Goal: Check status: Check status

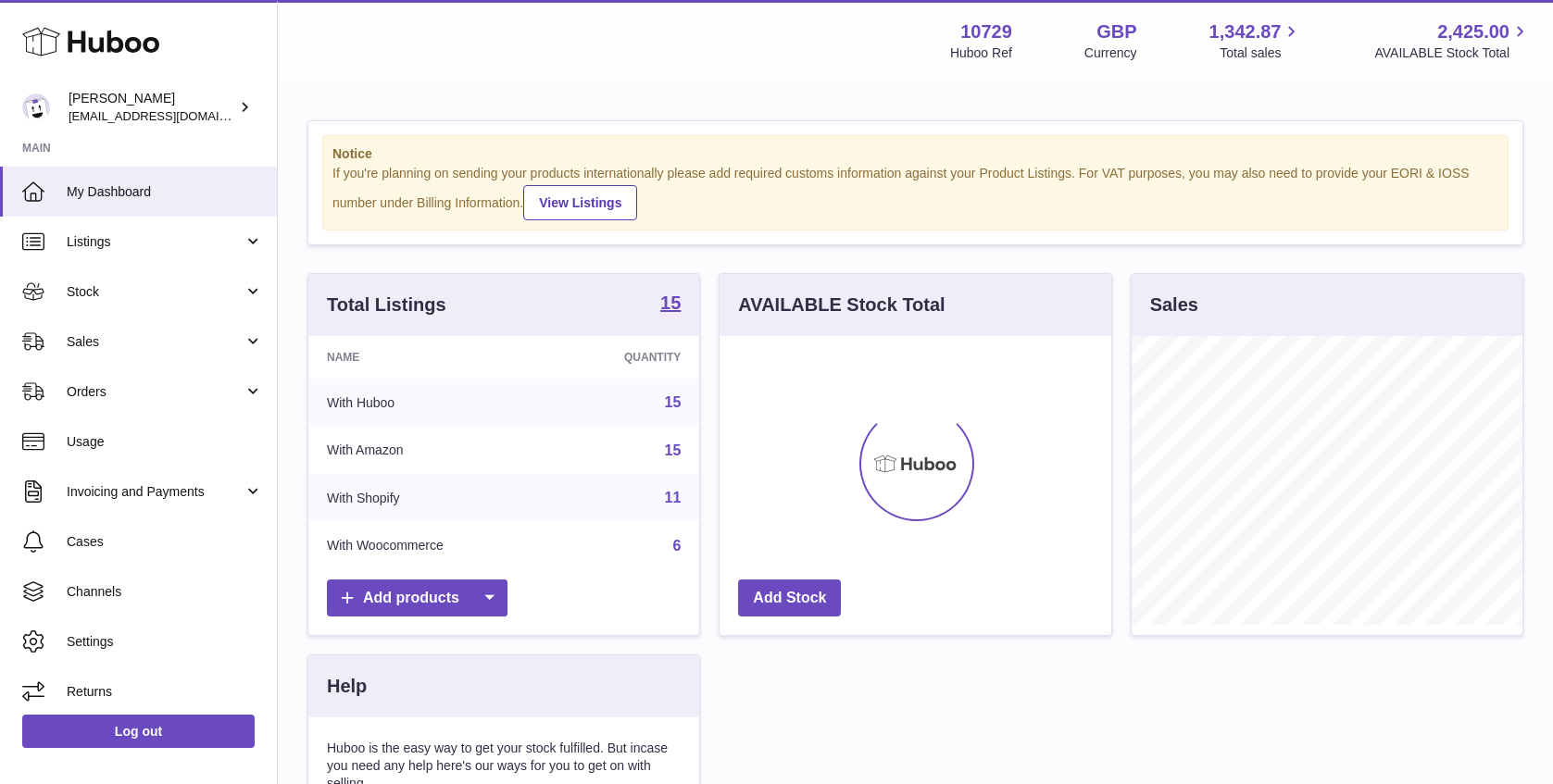
scroll to position [289, 391]
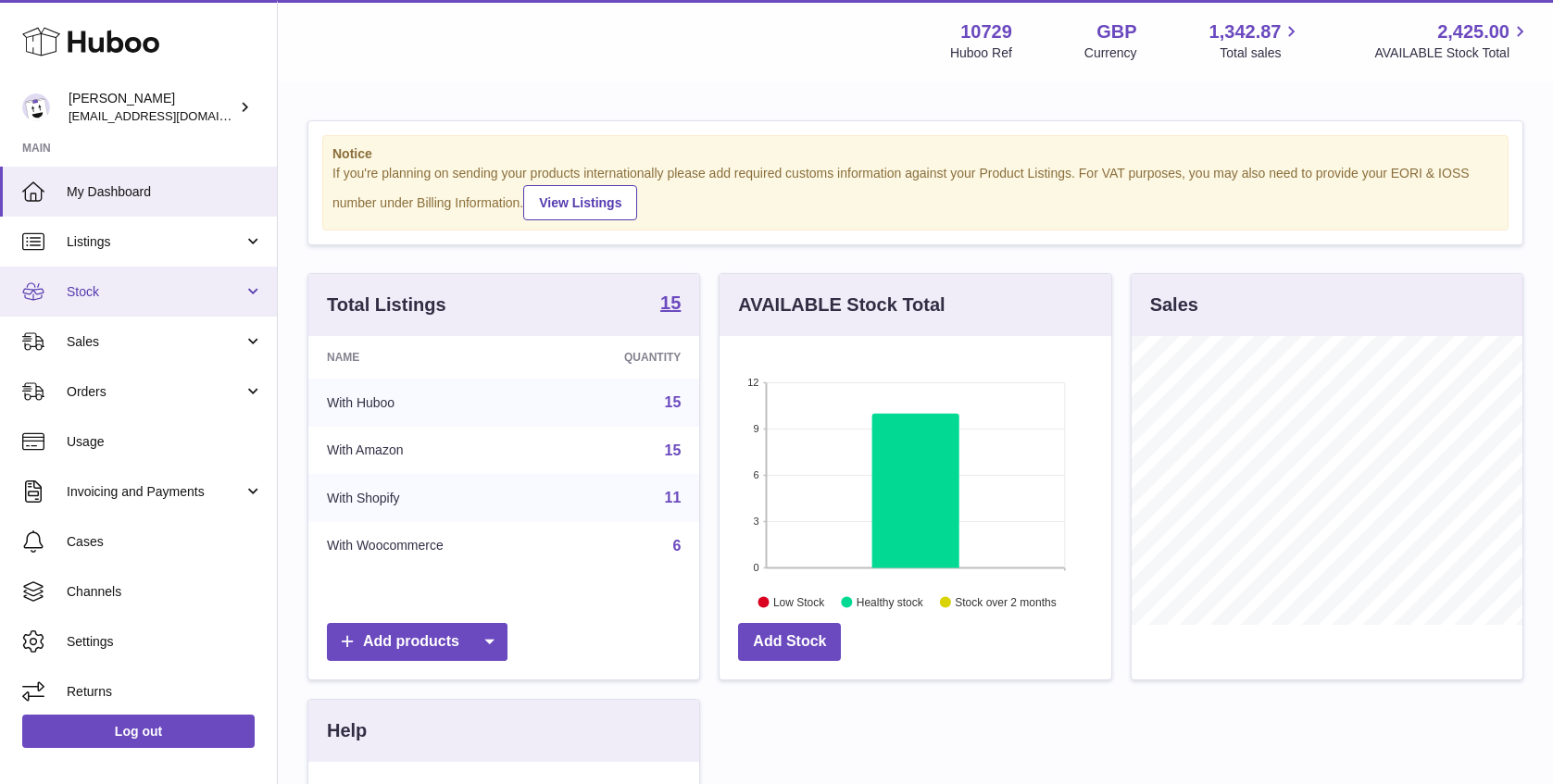
click at [162, 285] on span "Stock" at bounding box center [155, 293] width 176 height 18
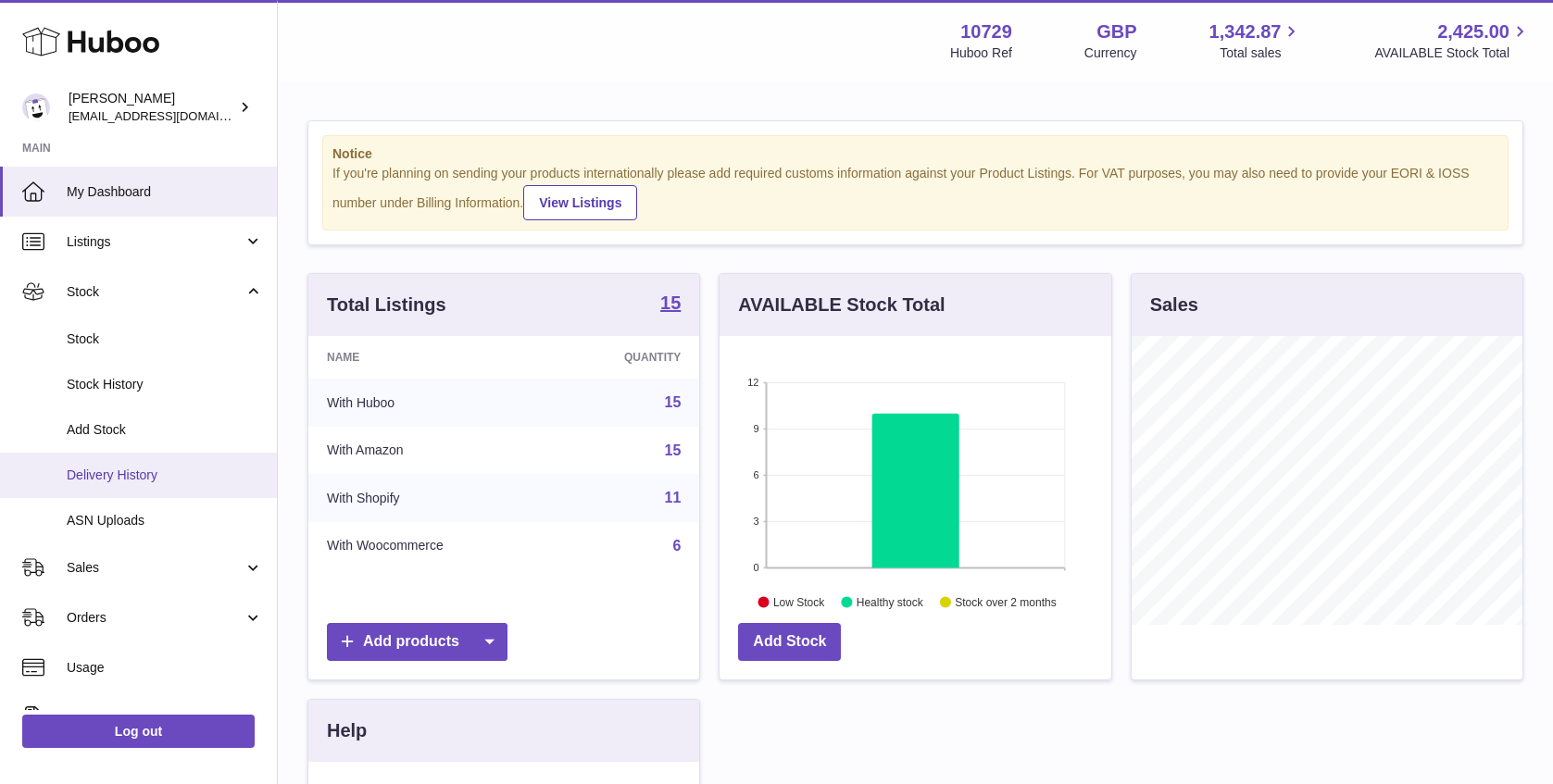
click at [168, 472] on span "Delivery History" at bounding box center [165, 476] width 196 height 18
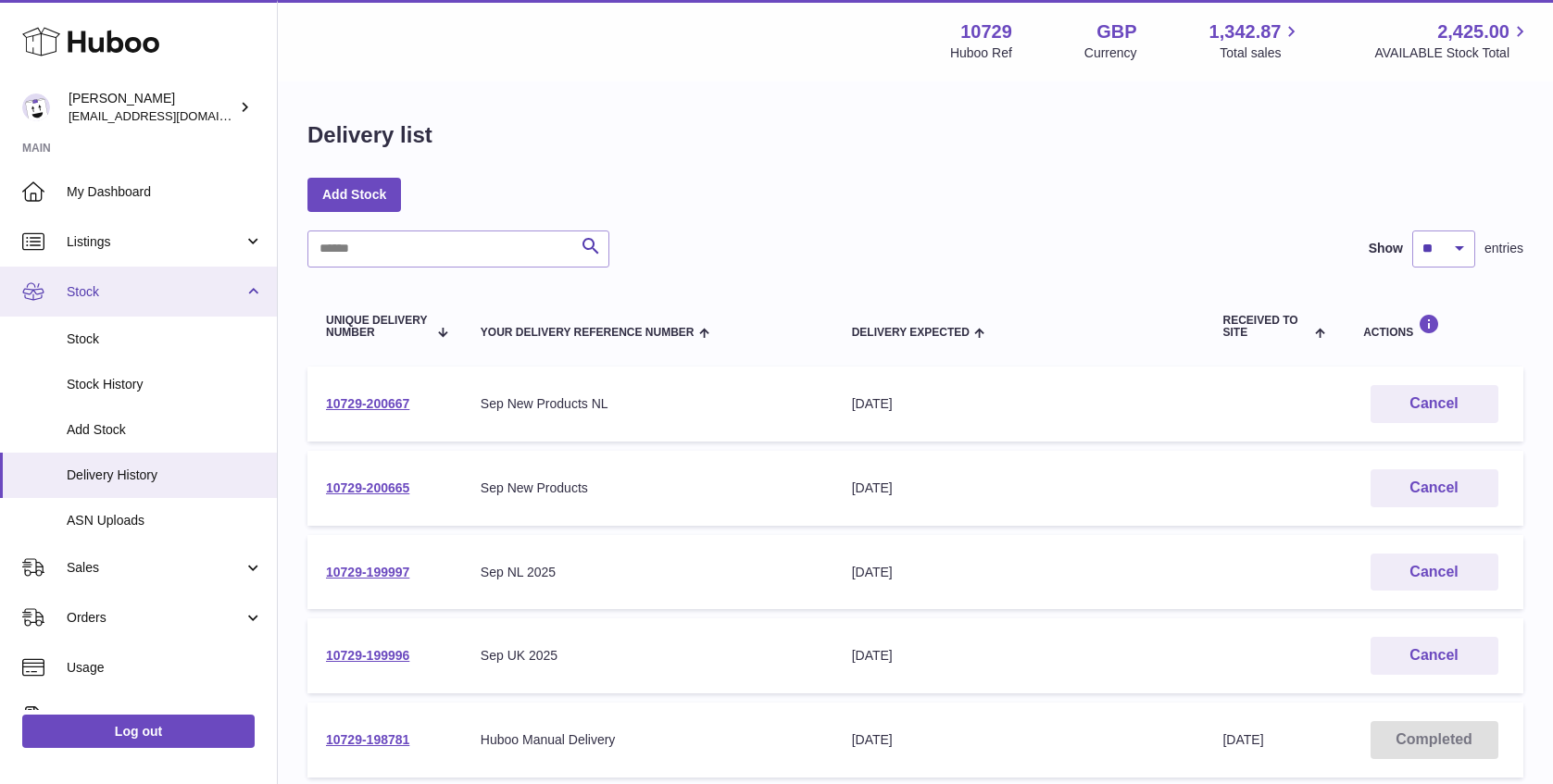
click at [129, 307] on link "Stock" at bounding box center [138, 292] width 277 height 50
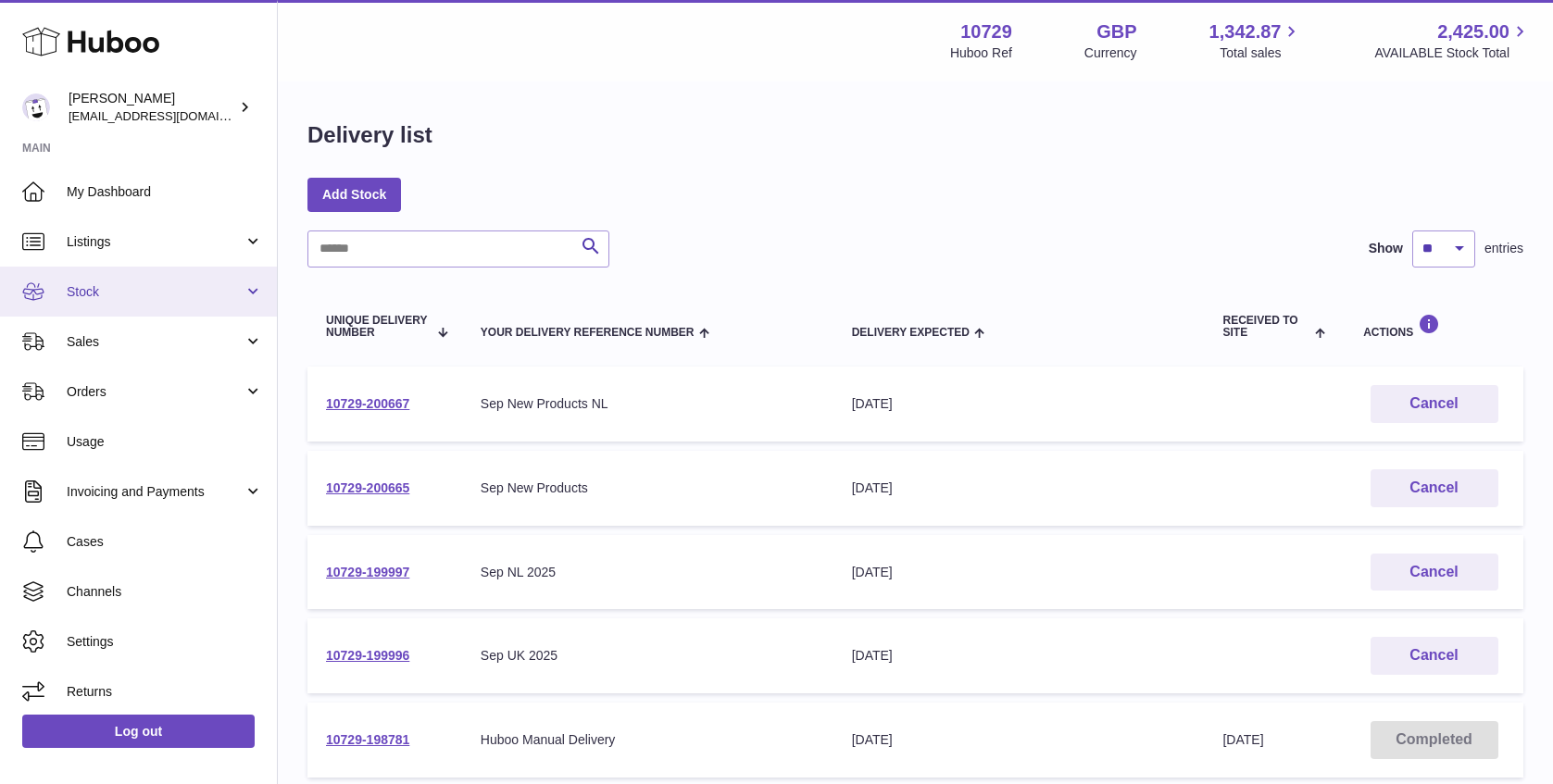
click at [140, 311] on link "Stock" at bounding box center [138, 292] width 277 height 50
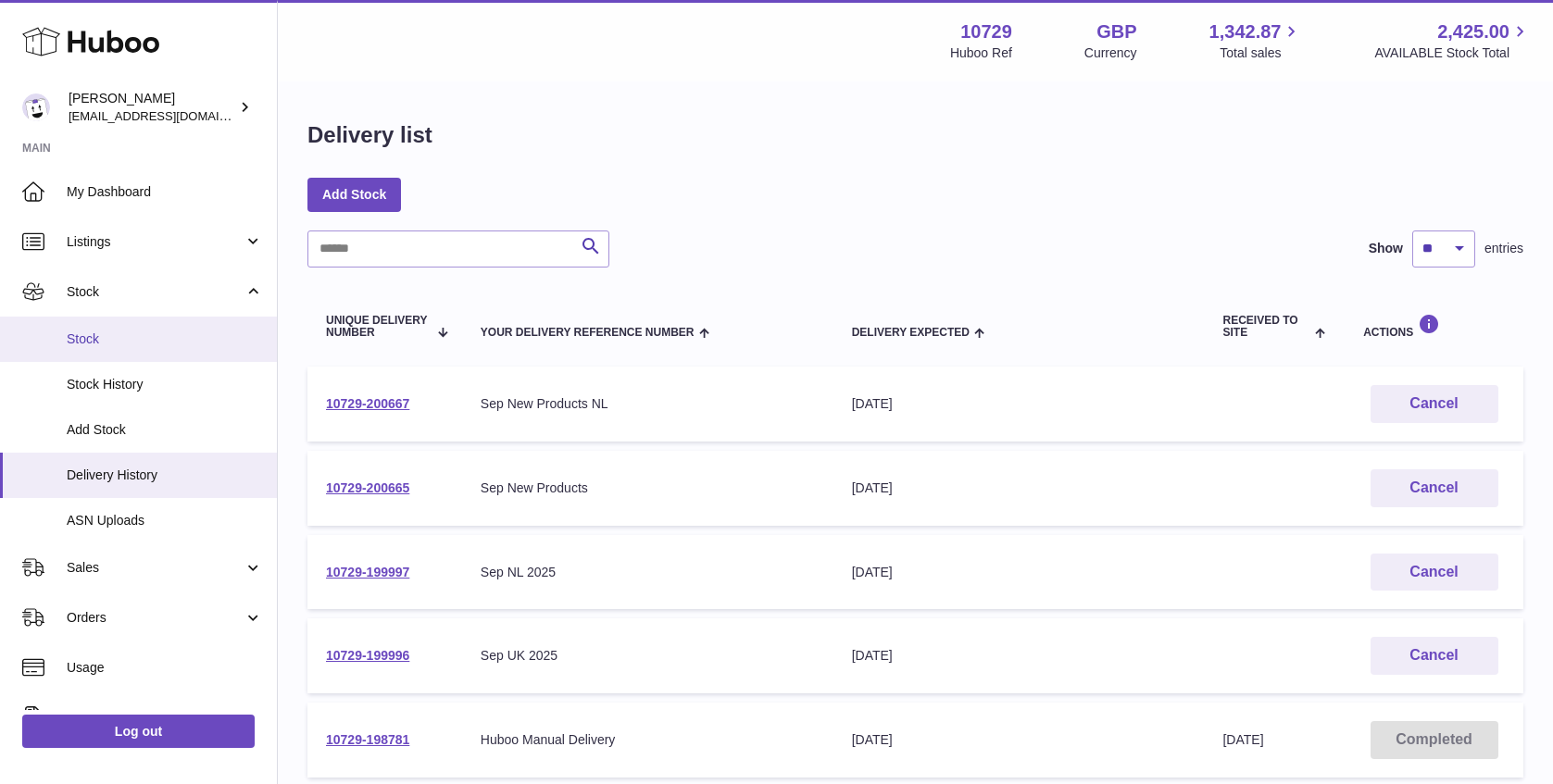
click at [133, 339] on span "Stock" at bounding box center [165, 339] width 196 height 18
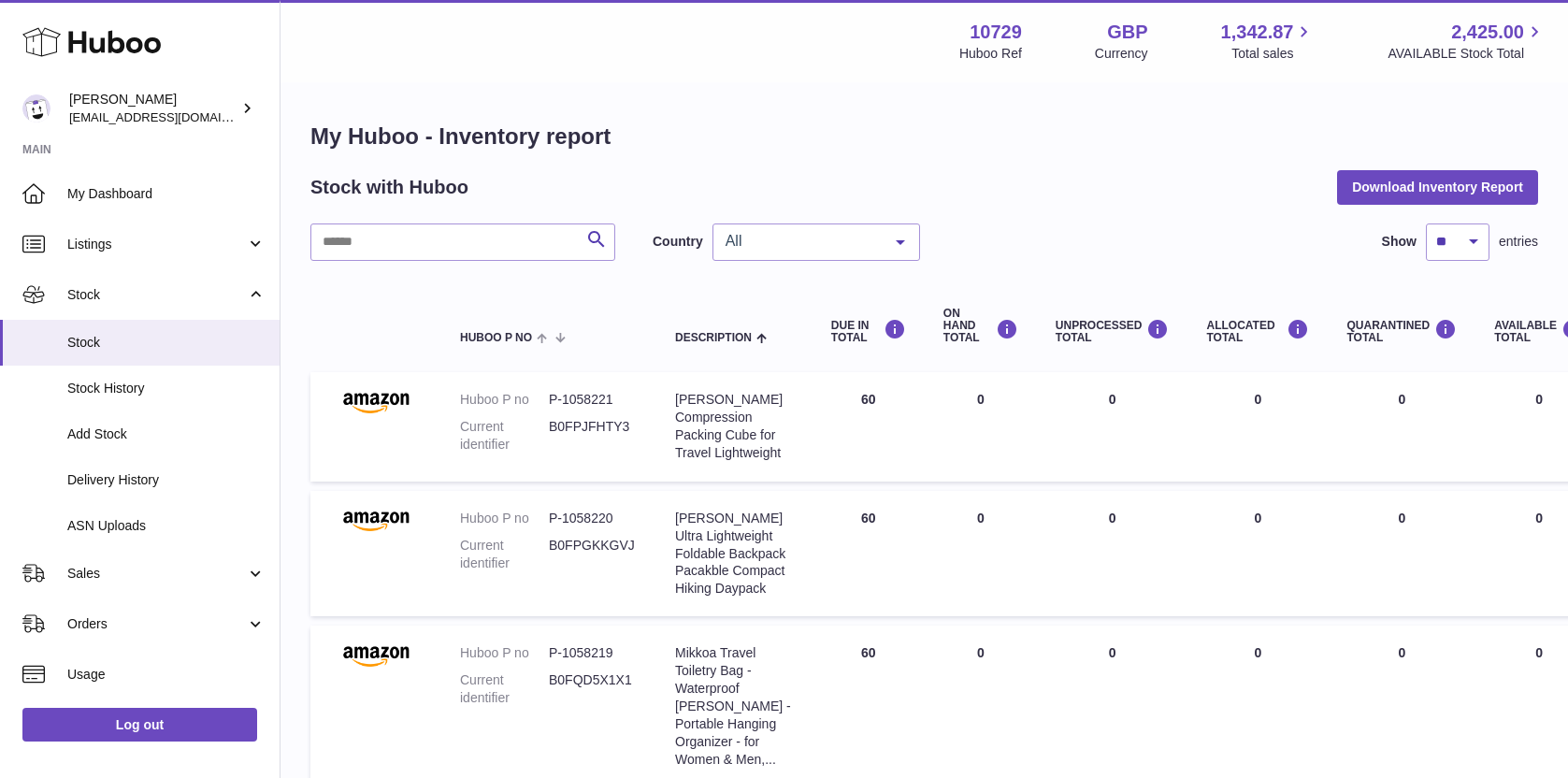
click at [813, 237] on span "All" at bounding box center [802, 241] width 161 height 19
click at [784, 331] on span "GB" at bounding box center [816, 317] width 206 height 38
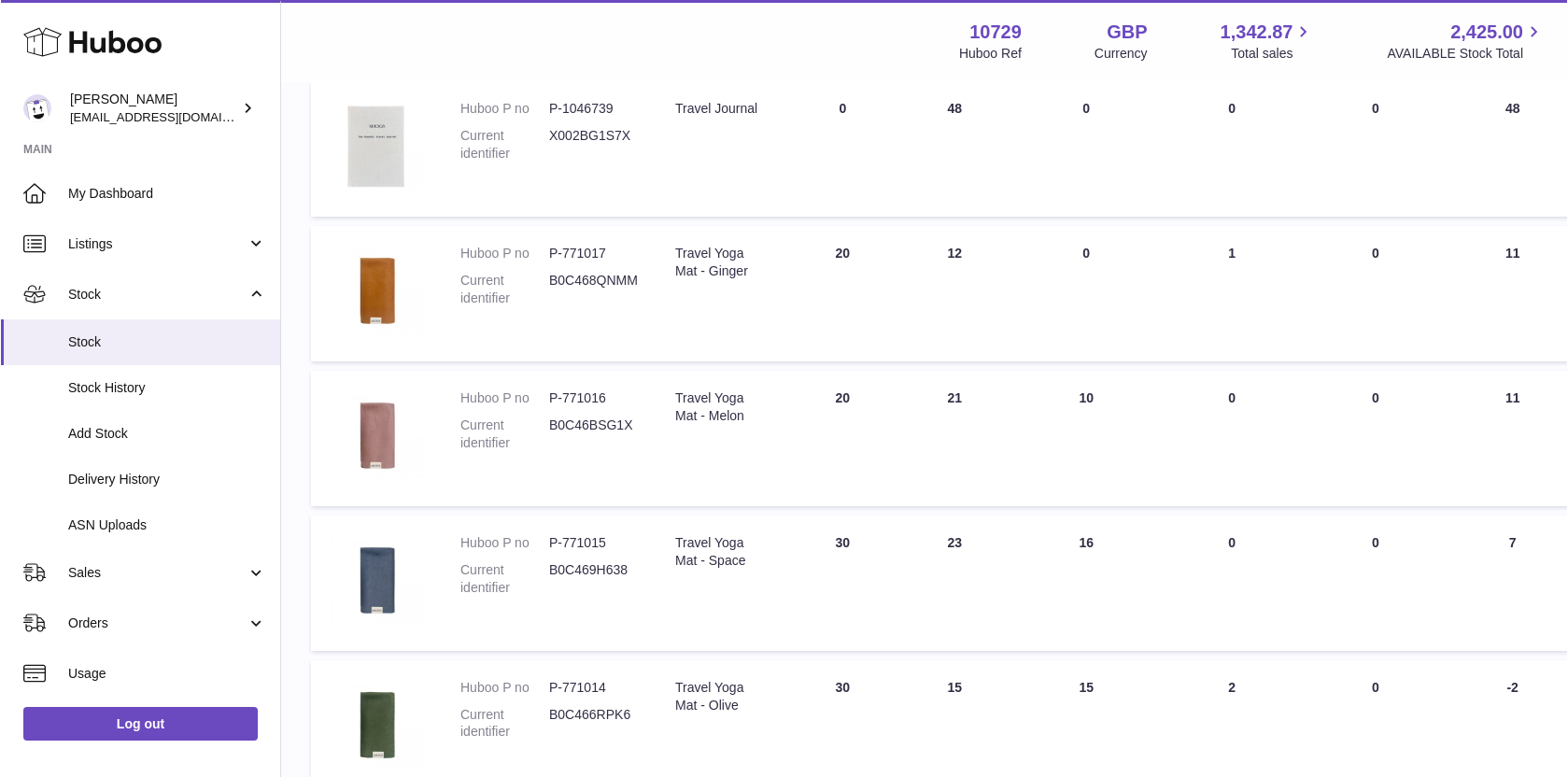
scroll to position [303, 0]
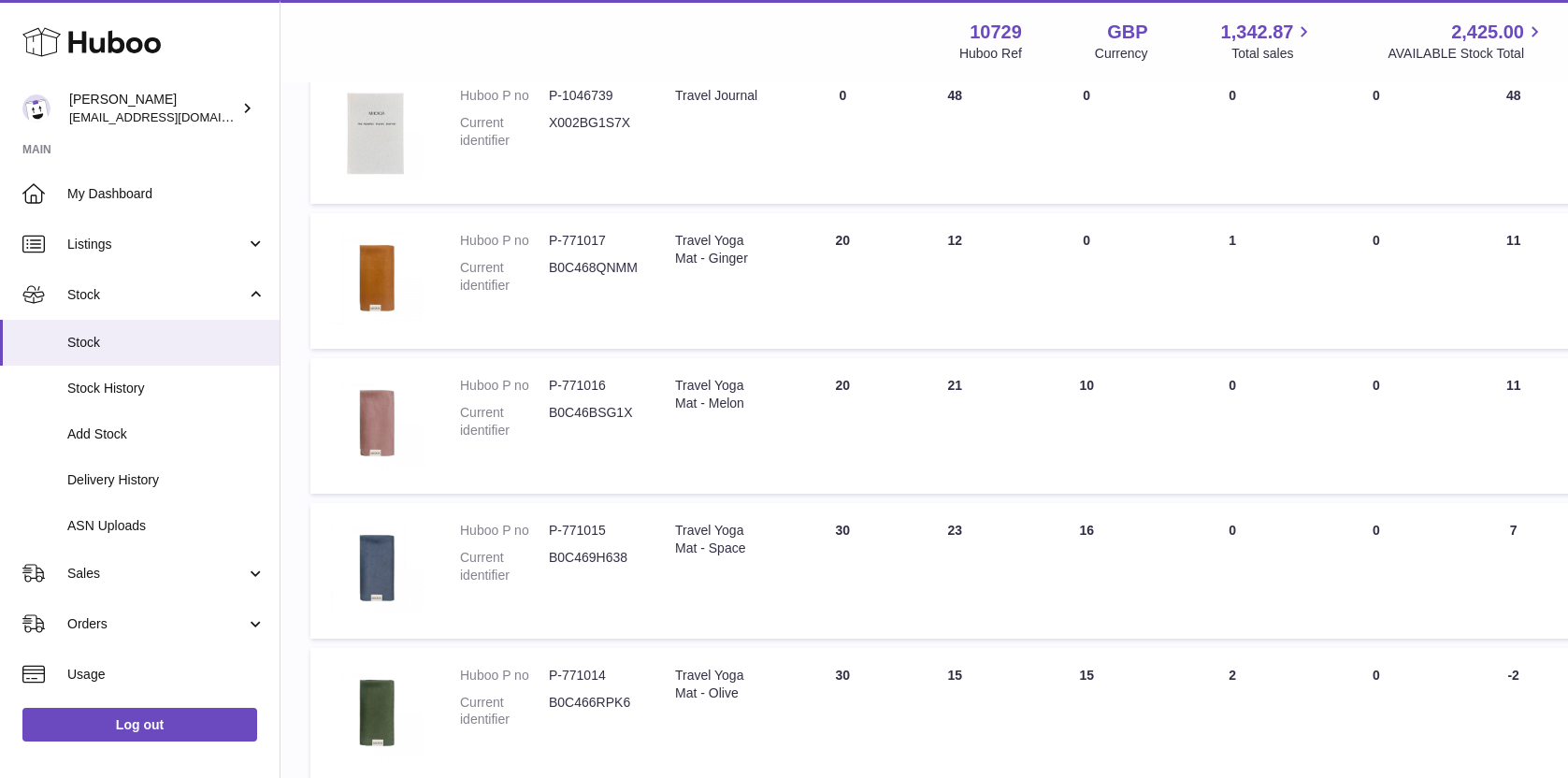
drag, startPoint x: 942, startPoint y: 245, endPoint x: 961, endPoint y: 244, distance: 19.0
click at [961, 244] on td "ON HAND Total 12" at bounding box center [954, 281] width 112 height 135
copy td "12"
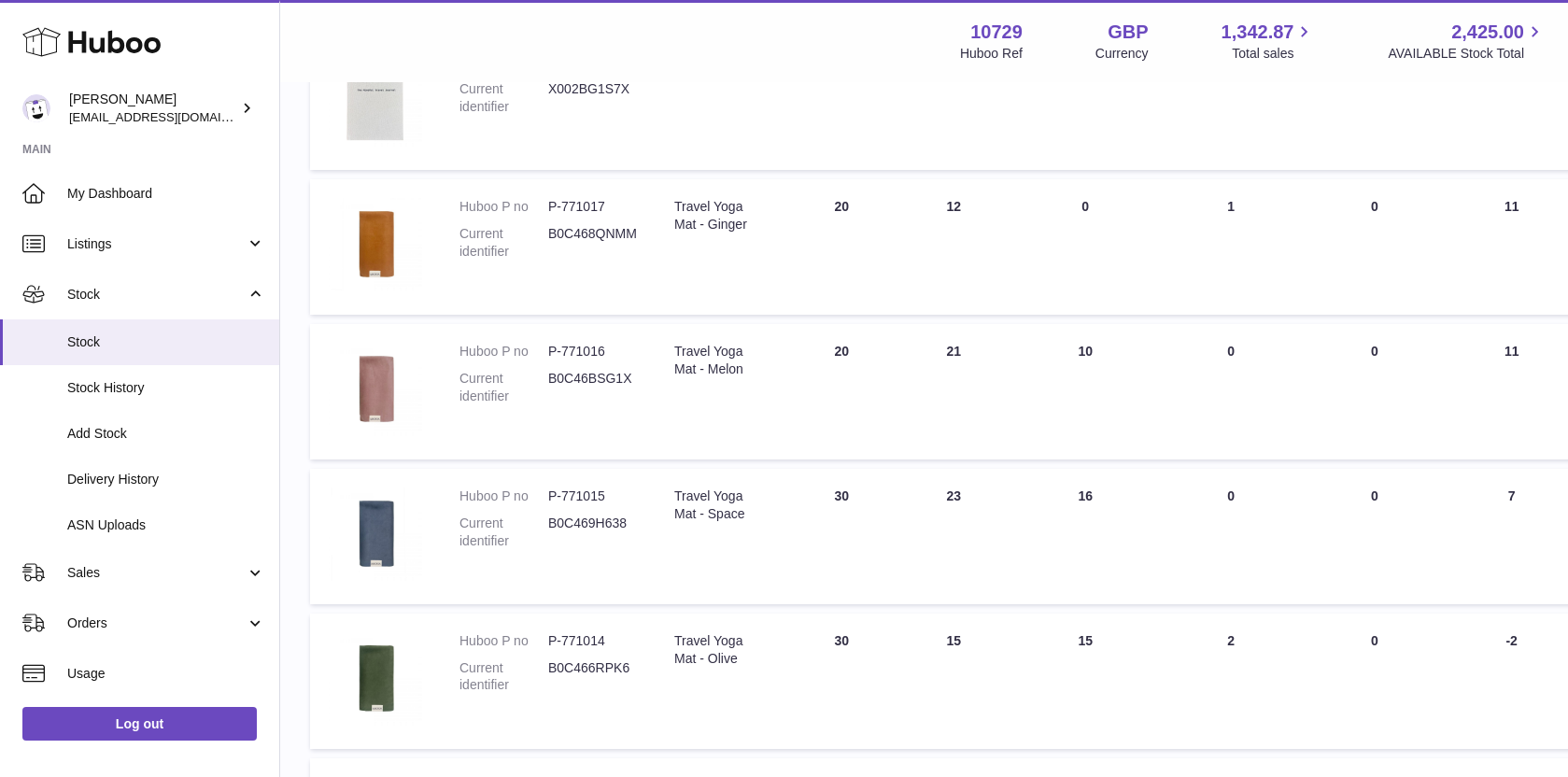
scroll to position [339, 0]
drag, startPoint x: 946, startPoint y: 497, endPoint x: 1005, endPoint y: 500, distance: 59.1
click at [1005, 500] on td "ON HAND Total 23" at bounding box center [953, 535] width 112 height 135
copy td "23"
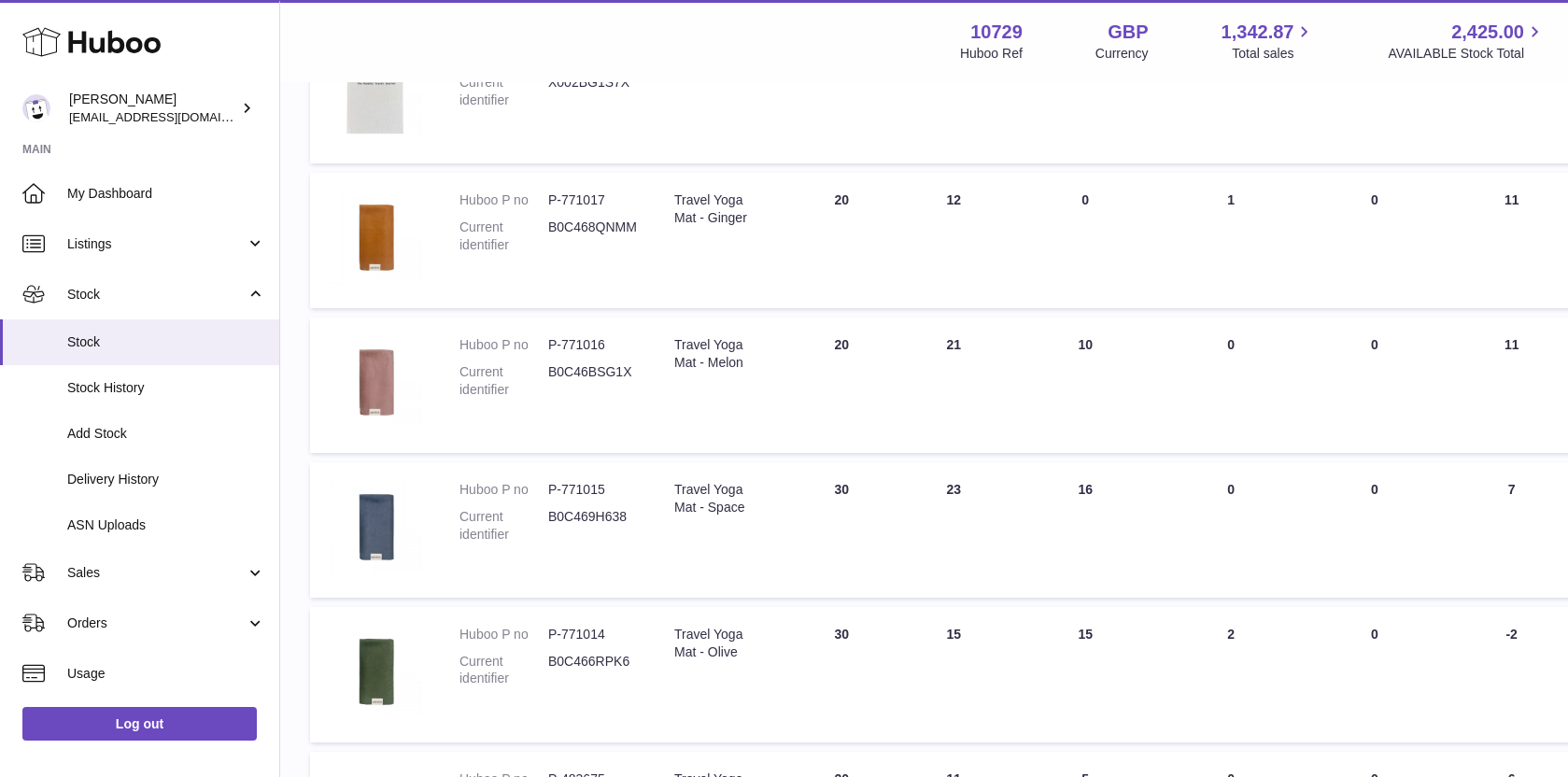
scroll to position [573, 0]
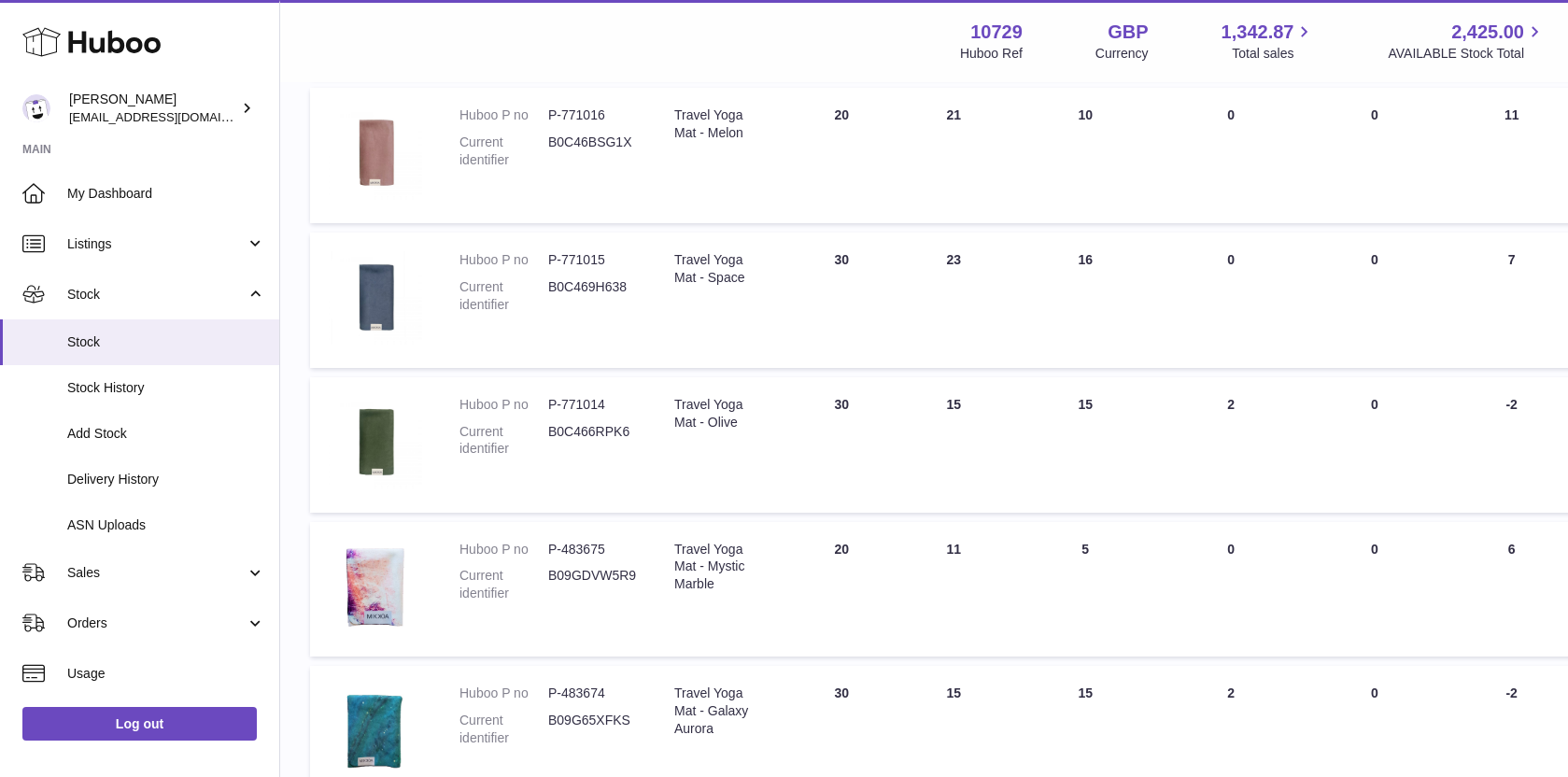
drag, startPoint x: 939, startPoint y: 408, endPoint x: 958, endPoint y: 406, distance: 19.1
click at [958, 406] on td "ON HAND Total 15" at bounding box center [953, 445] width 112 height 135
copy td "15"
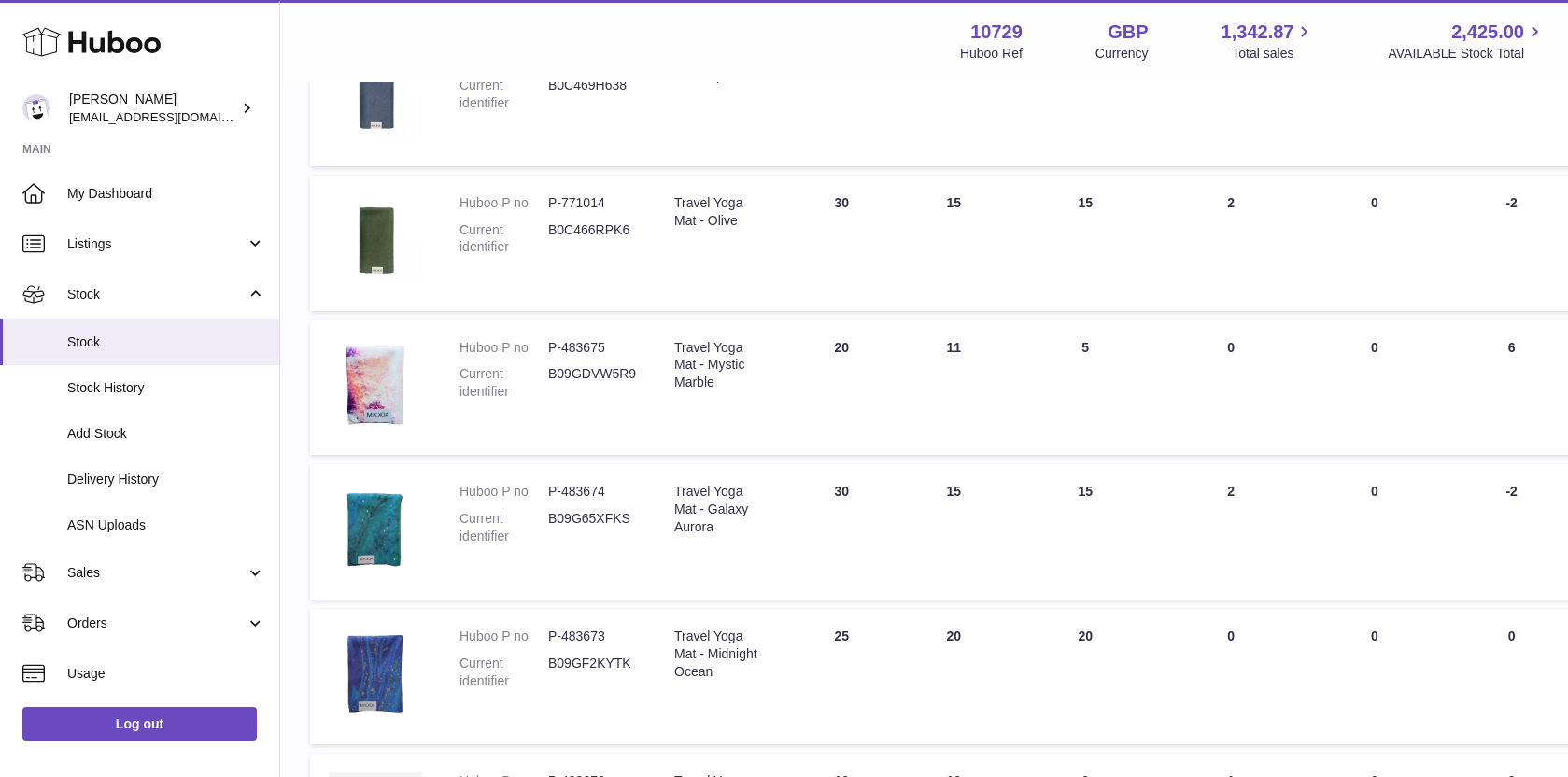
scroll to position [777, 0]
drag, startPoint x: 1074, startPoint y: 636, endPoint x: 1118, endPoint y: 636, distance: 44.0
click at [1118, 636] on td "UNPROCESSED Total 20" at bounding box center [1085, 675] width 151 height 135
copy td "20"
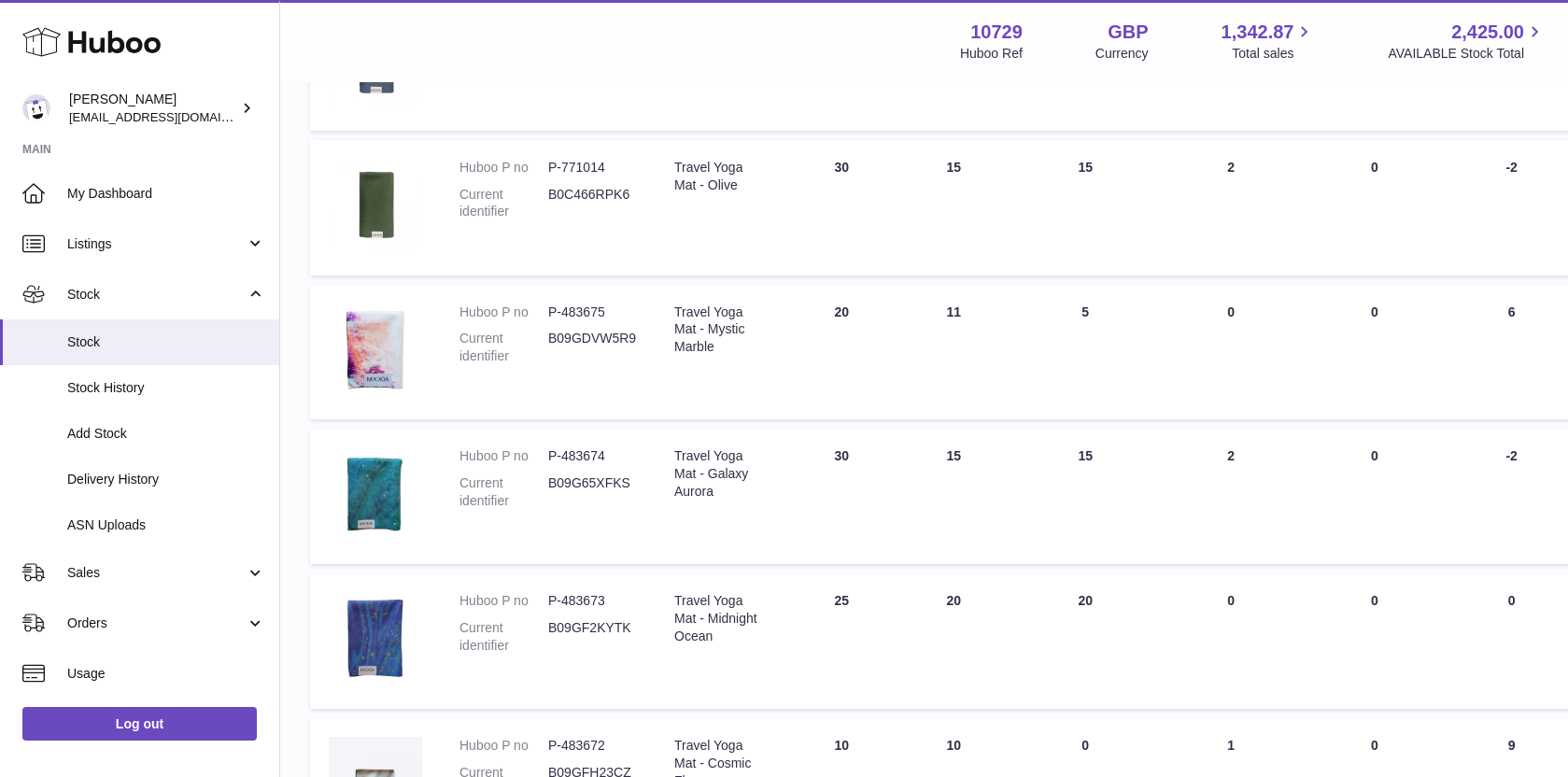
click at [1057, 538] on td "UNPROCESSED Total 15" at bounding box center [1085, 496] width 151 height 135
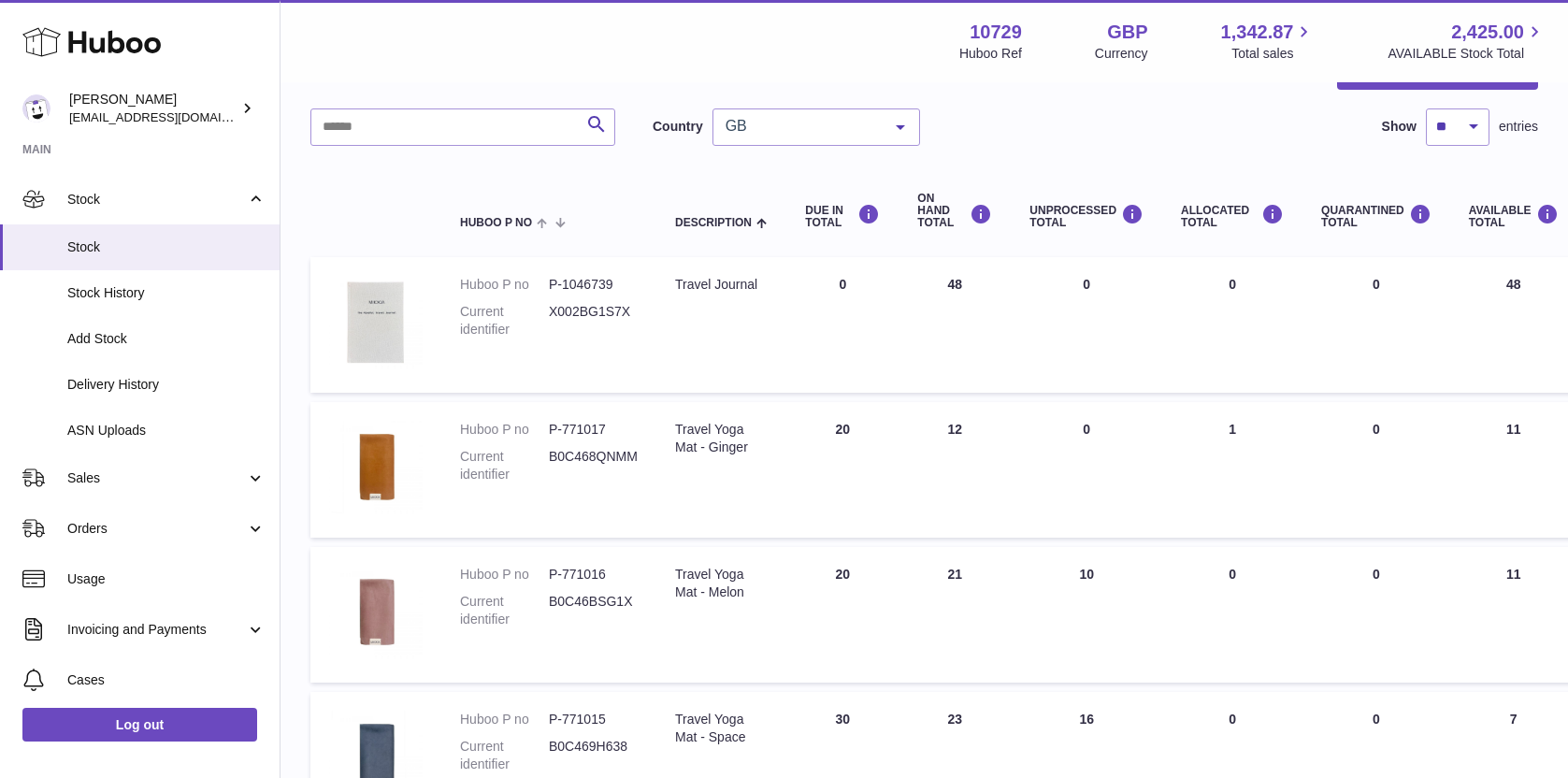
scroll to position [235, 0]
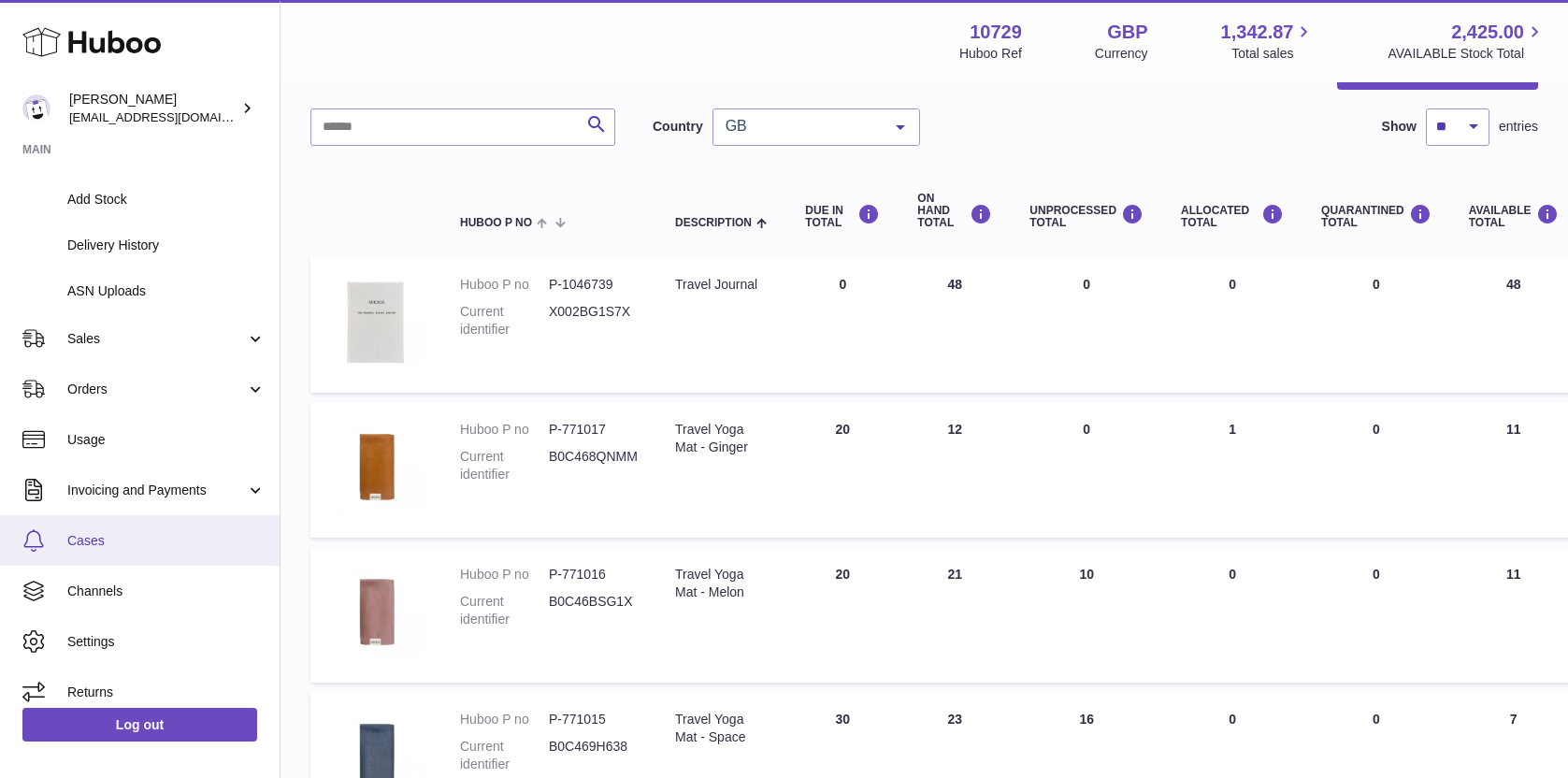
click at [167, 550] on link "Cases" at bounding box center [139, 540] width 280 height 51
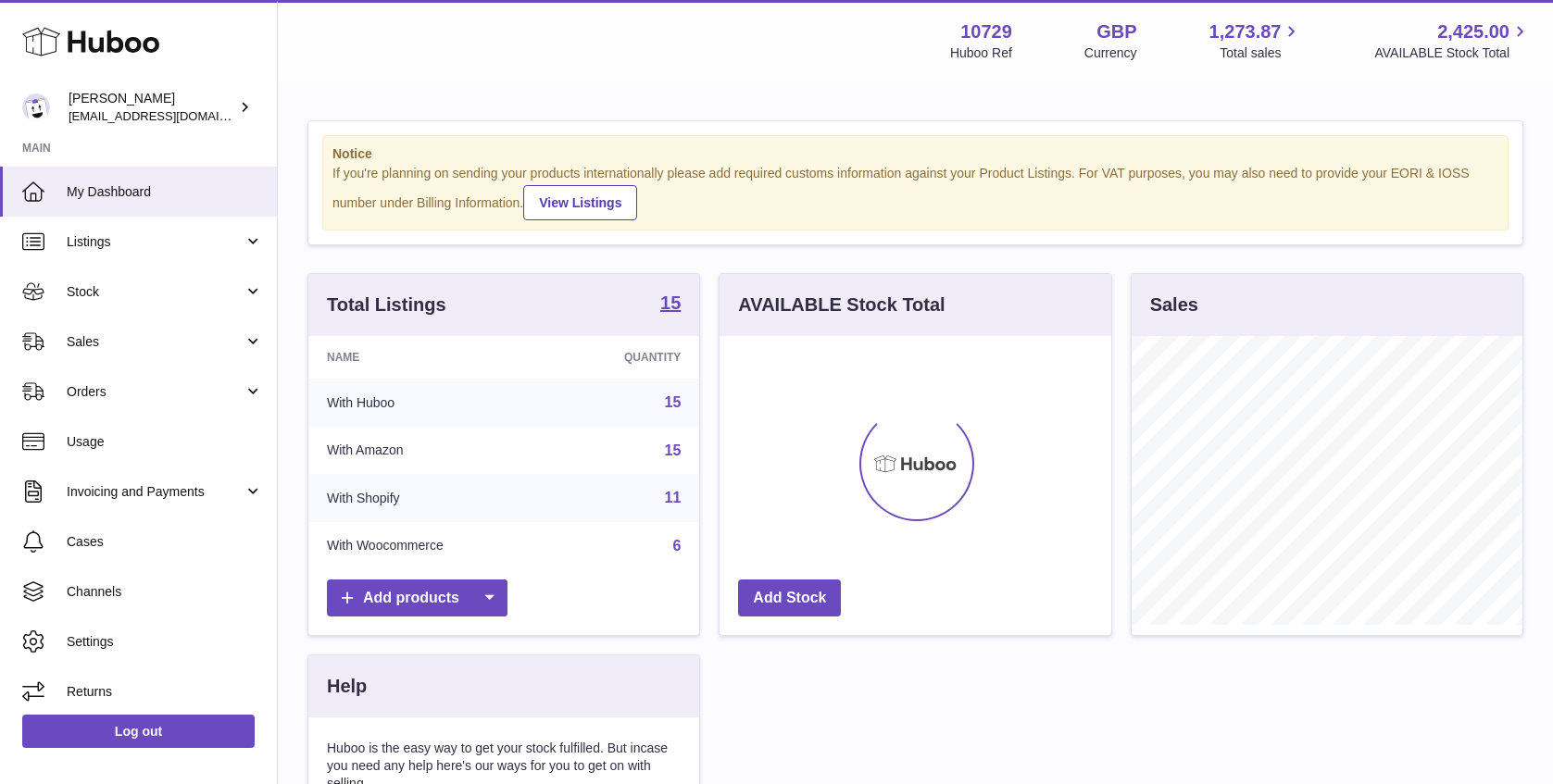
scroll to position [289, 391]
